Goal: Find specific page/section: Find specific page/section

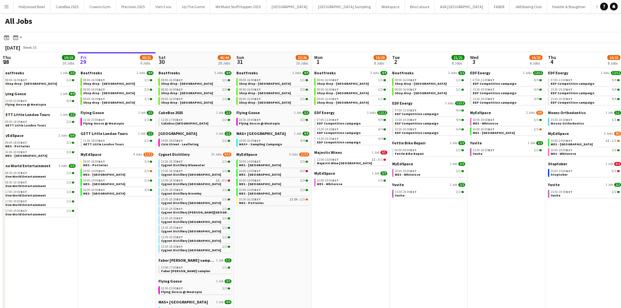
click at [6, 8] on app-icon "Menu" at bounding box center [6, 6] width 5 height 5
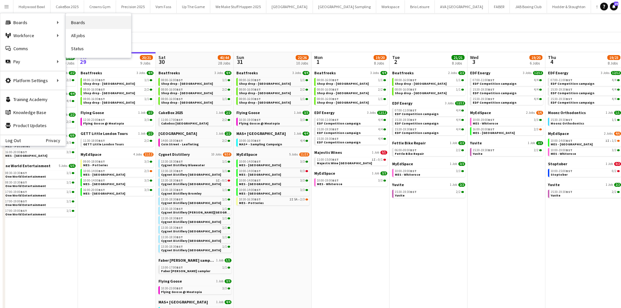
click at [89, 19] on link "Boards" at bounding box center [98, 22] width 65 height 13
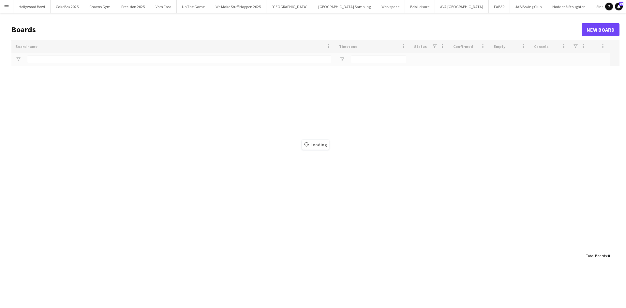
type input "****"
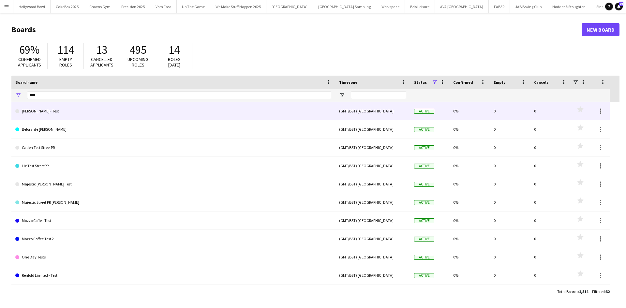
click at [95, 107] on link "[PERSON_NAME] - Test" at bounding box center [173, 111] width 316 height 18
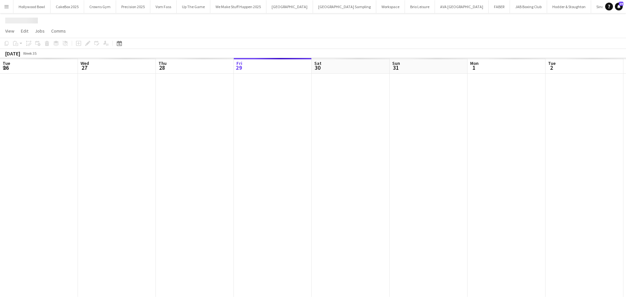
scroll to position [0, 3135]
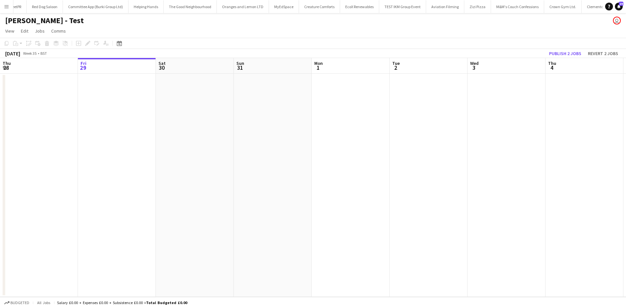
click at [7, 6] on app-icon "Menu" at bounding box center [6, 6] width 5 height 5
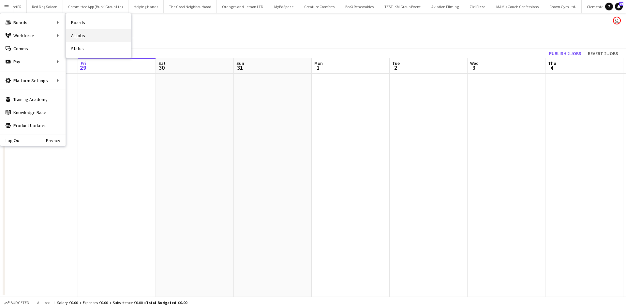
click at [71, 32] on link "All jobs" at bounding box center [98, 35] width 65 height 13
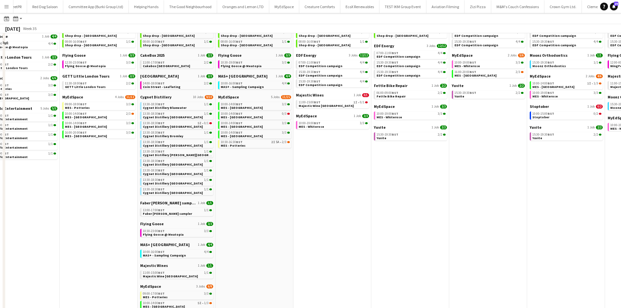
scroll to position [192, 0]
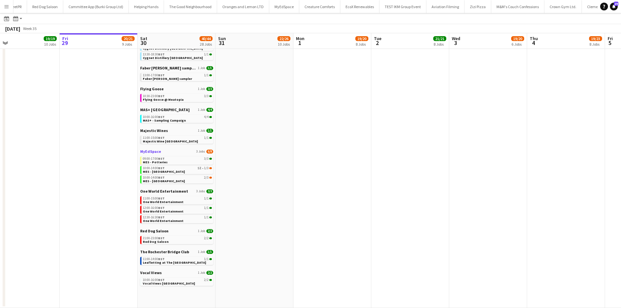
click at [151, 152] on span "MyEdSpace" at bounding box center [150, 151] width 21 height 5
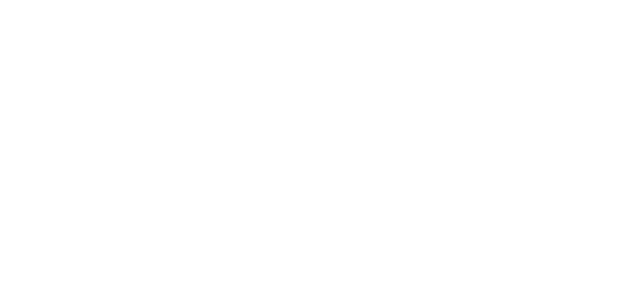
click at [191, 153] on div at bounding box center [313, 154] width 626 height 308
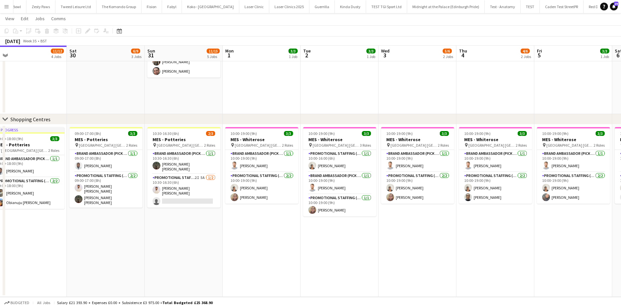
scroll to position [0, 245]
